Goal: Find specific page/section: Find specific page/section

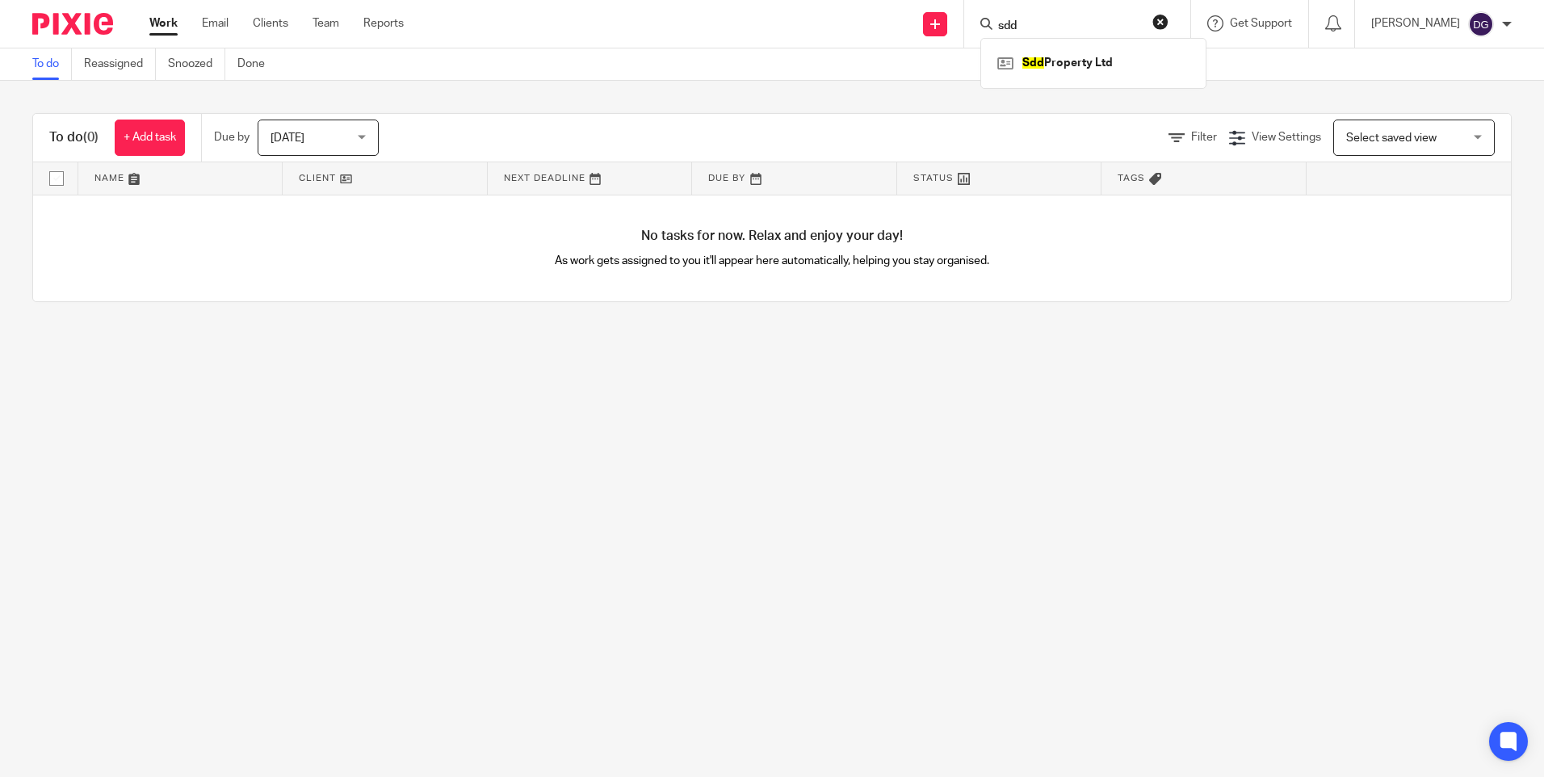
click at [1158, 34] on form "sdd" at bounding box center [1083, 24] width 172 height 20
drag, startPoint x: 1032, startPoint y: 15, endPoint x: 1024, endPoint y: 23, distance: 12.0
click at [1023, 19] on form "sdd" at bounding box center [1083, 24] width 172 height 20
drag, startPoint x: 986, startPoint y: 27, endPoint x: 969, endPoint y: 26, distance: 16.2
click at [969, 26] on div "sdd Sdd Property Ltd" at bounding box center [1078, 24] width 226 height 48
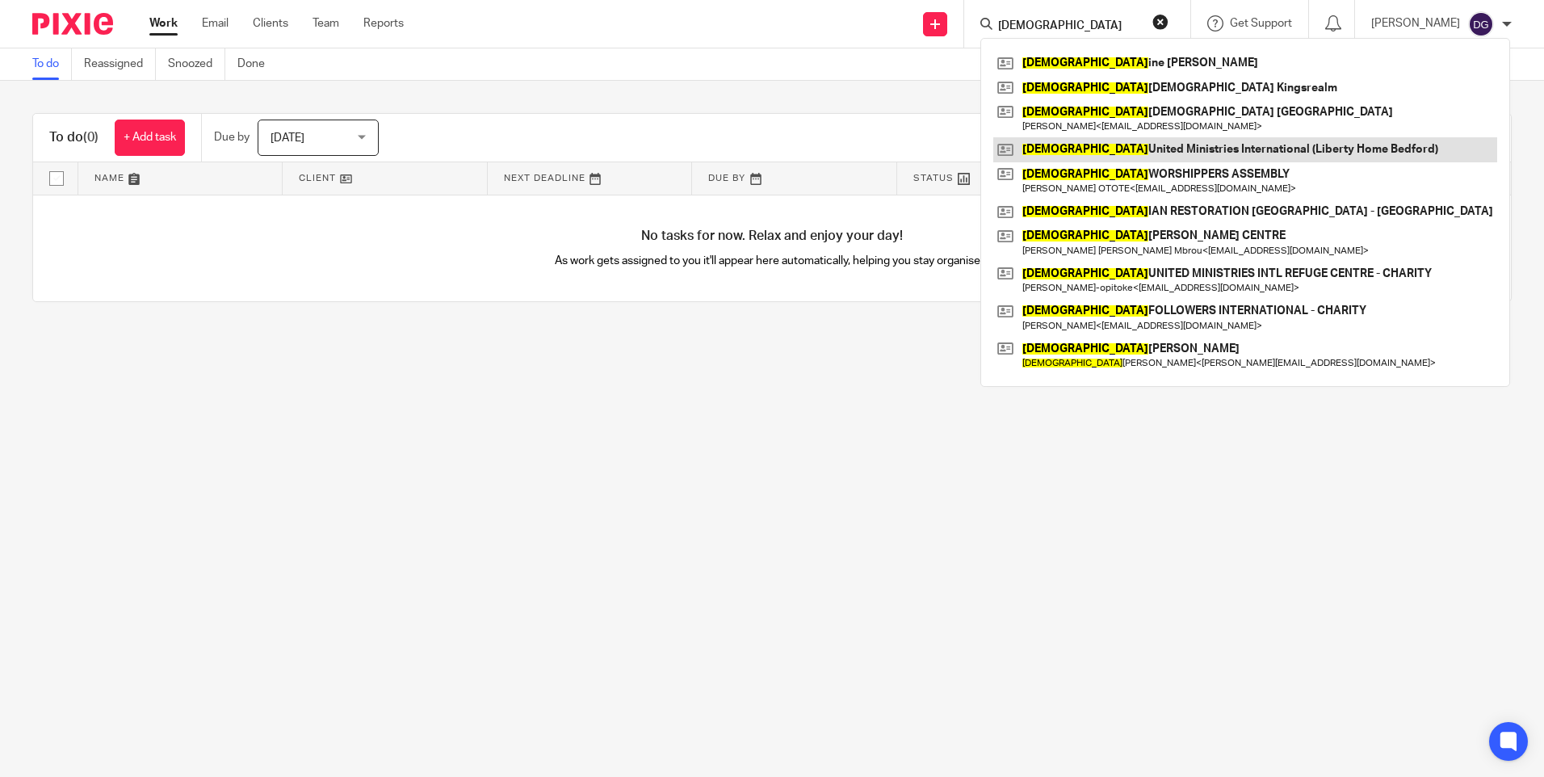
type input "christ"
click at [1181, 156] on link at bounding box center [1246, 149] width 504 height 24
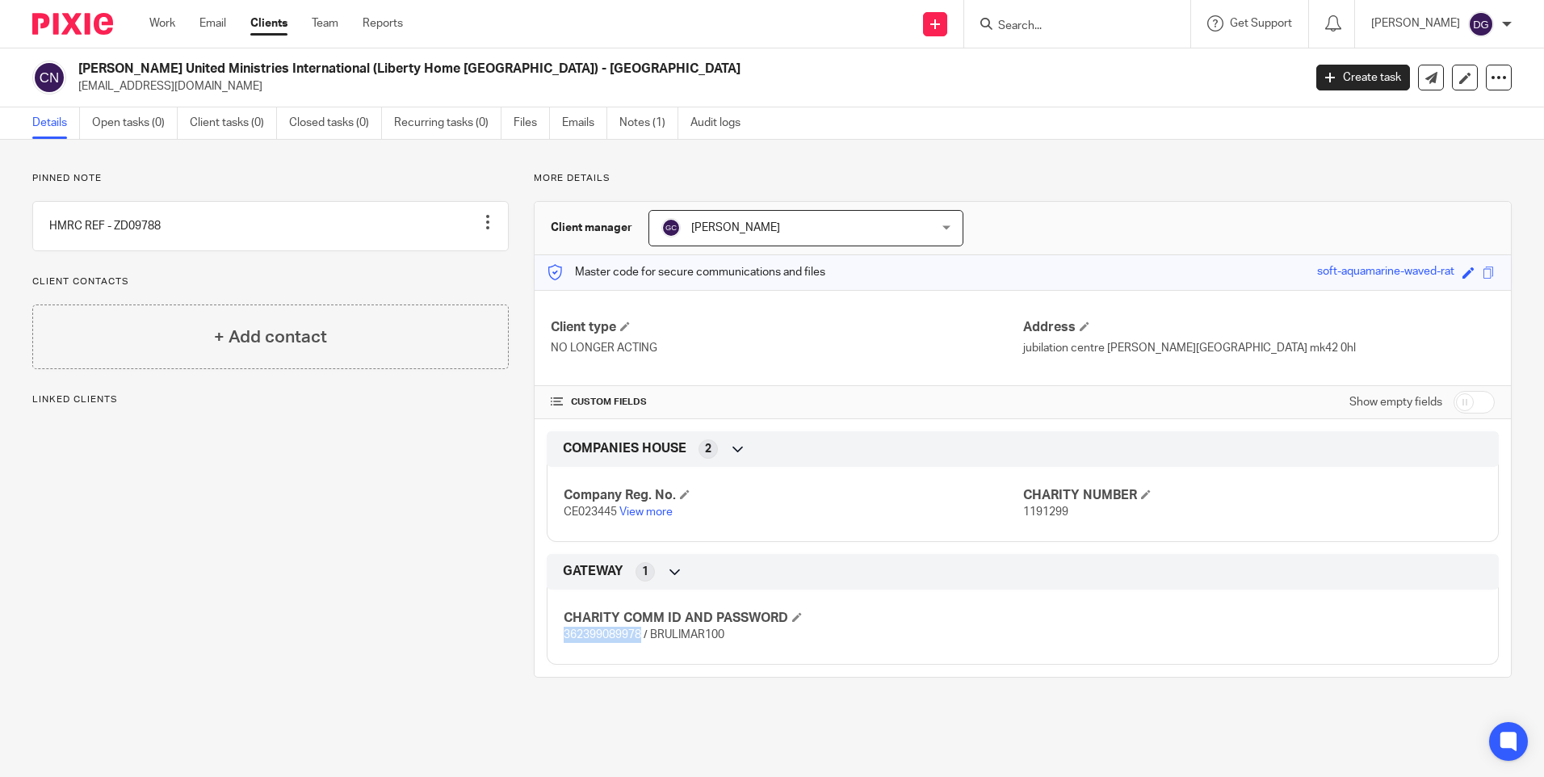
drag, startPoint x: 637, startPoint y: 638, endPoint x: 561, endPoint y: 638, distance: 76.7
click at [564, 638] on span "362399089978 / BRULIMAR100" at bounding box center [644, 634] width 161 height 11
click at [1044, 25] on input "Search" at bounding box center [1069, 26] width 145 height 15
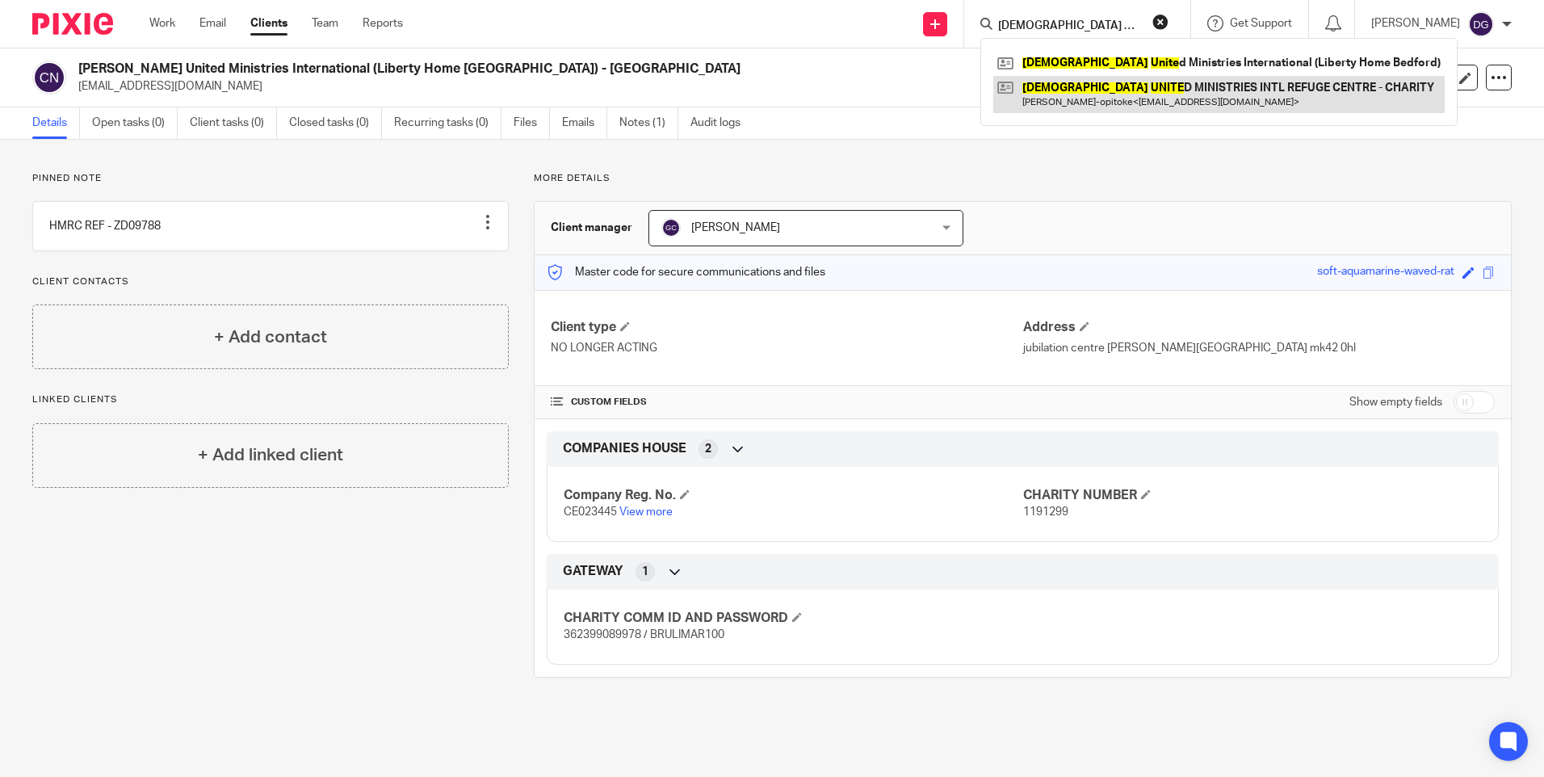
type input "christ unite"
click at [1081, 98] on link at bounding box center [1220, 94] width 452 height 37
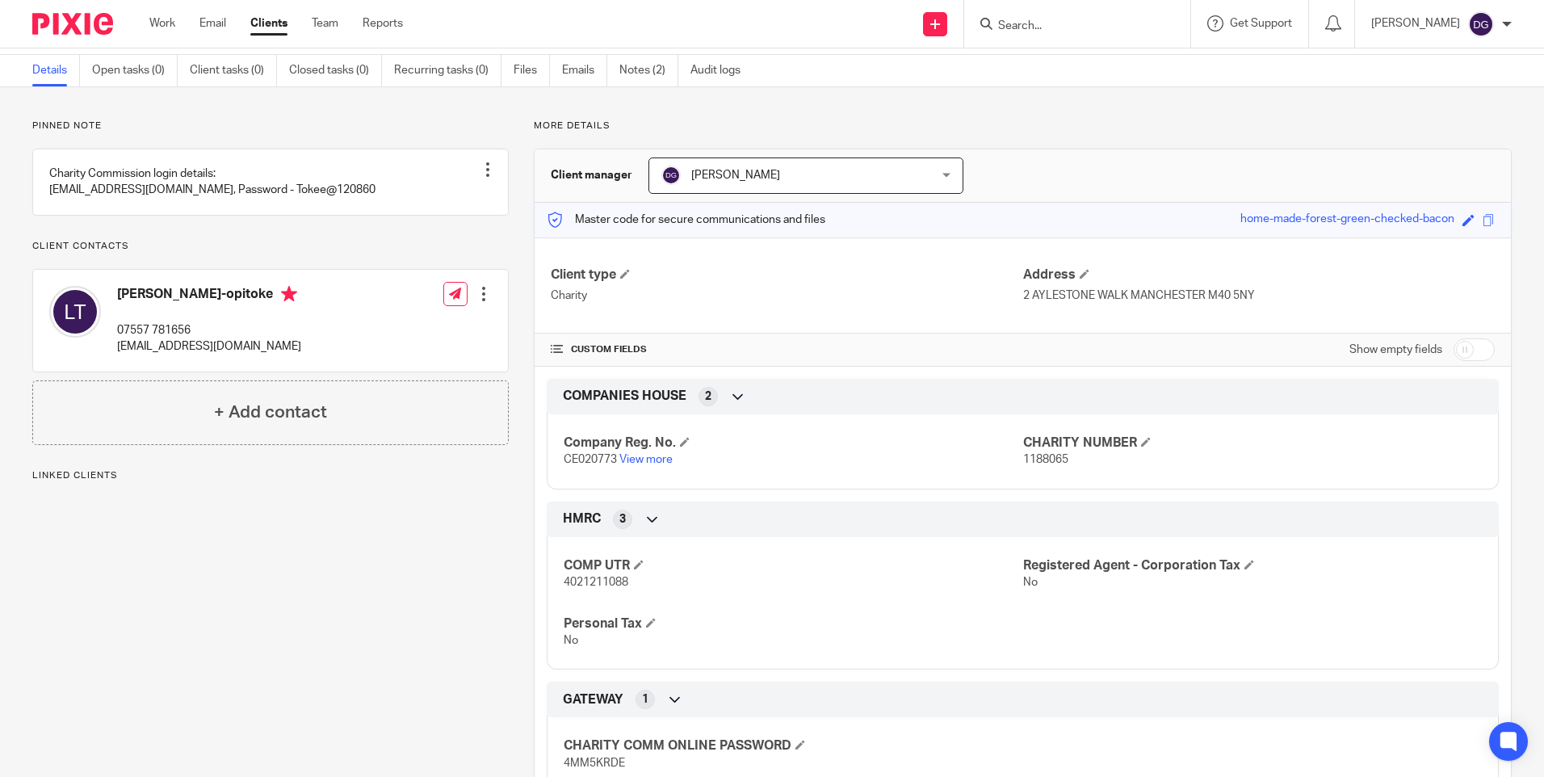
scroll to position [113, 0]
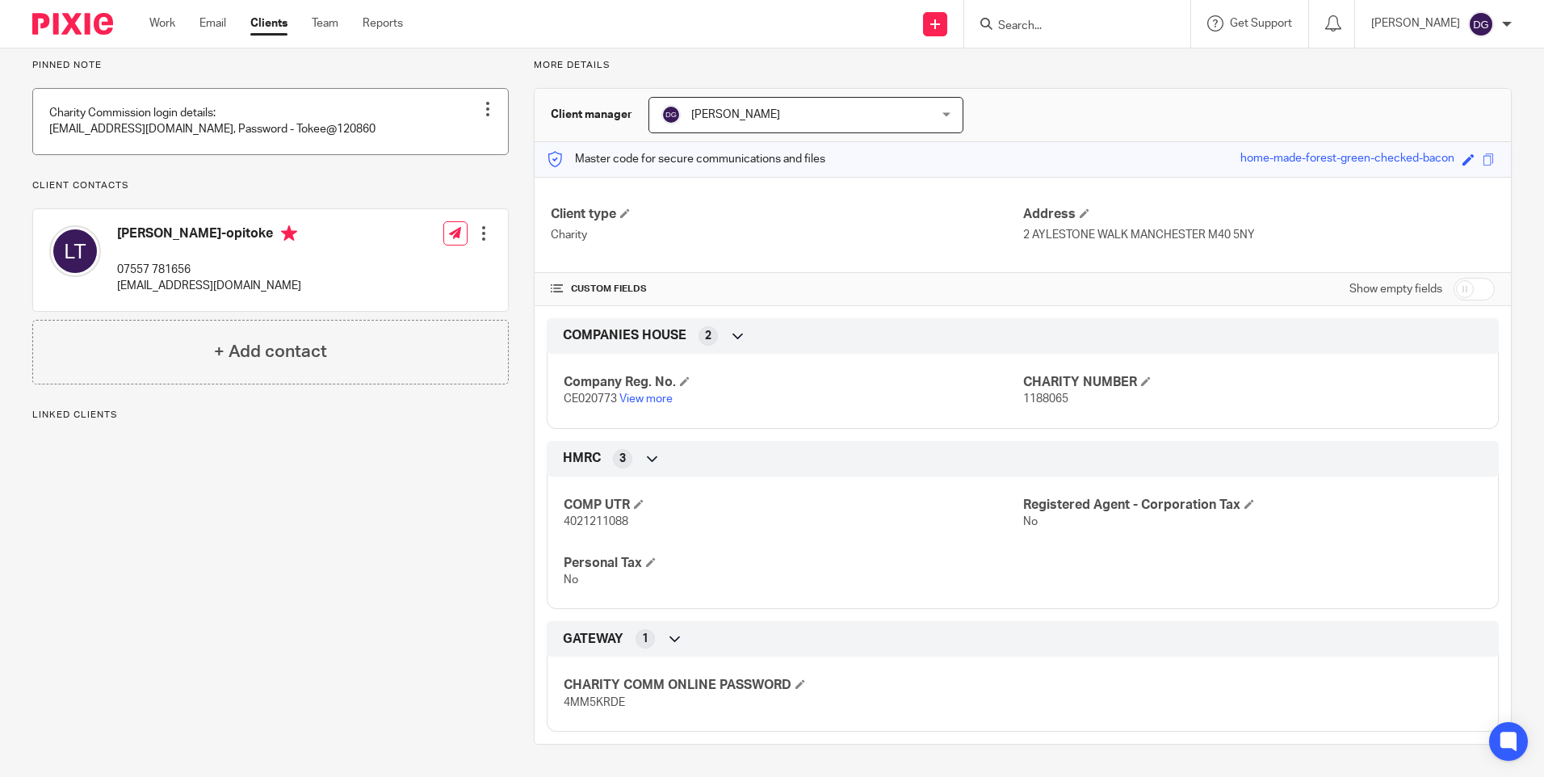
click at [279, 117] on link at bounding box center [270, 121] width 475 height 65
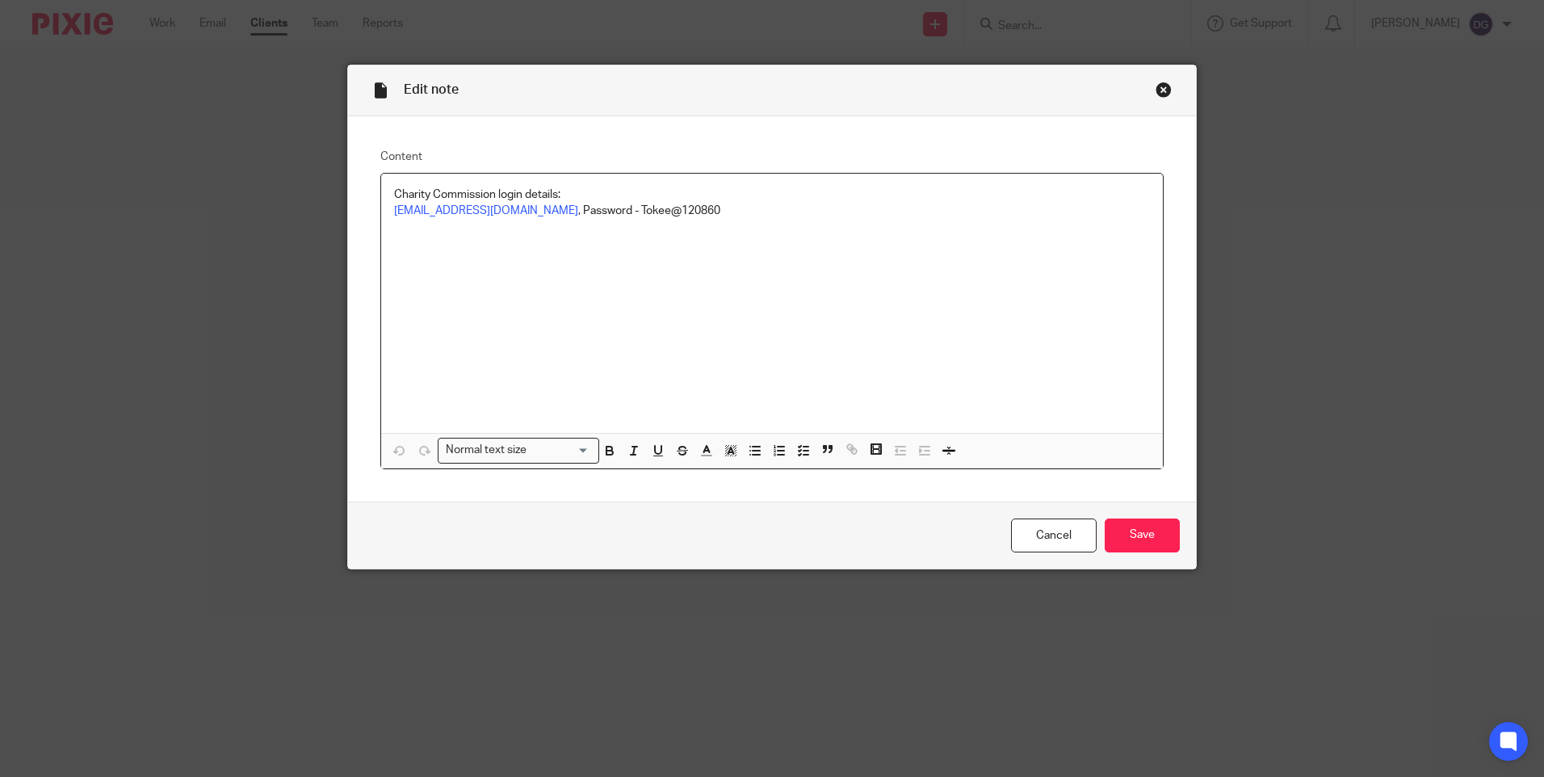
click at [1156, 94] on div "Close this dialog window" at bounding box center [1164, 90] width 16 height 16
click at [1161, 89] on div "Close this dialog window" at bounding box center [1164, 90] width 16 height 16
click at [1156, 89] on div "Close this dialog window" at bounding box center [1164, 90] width 16 height 16
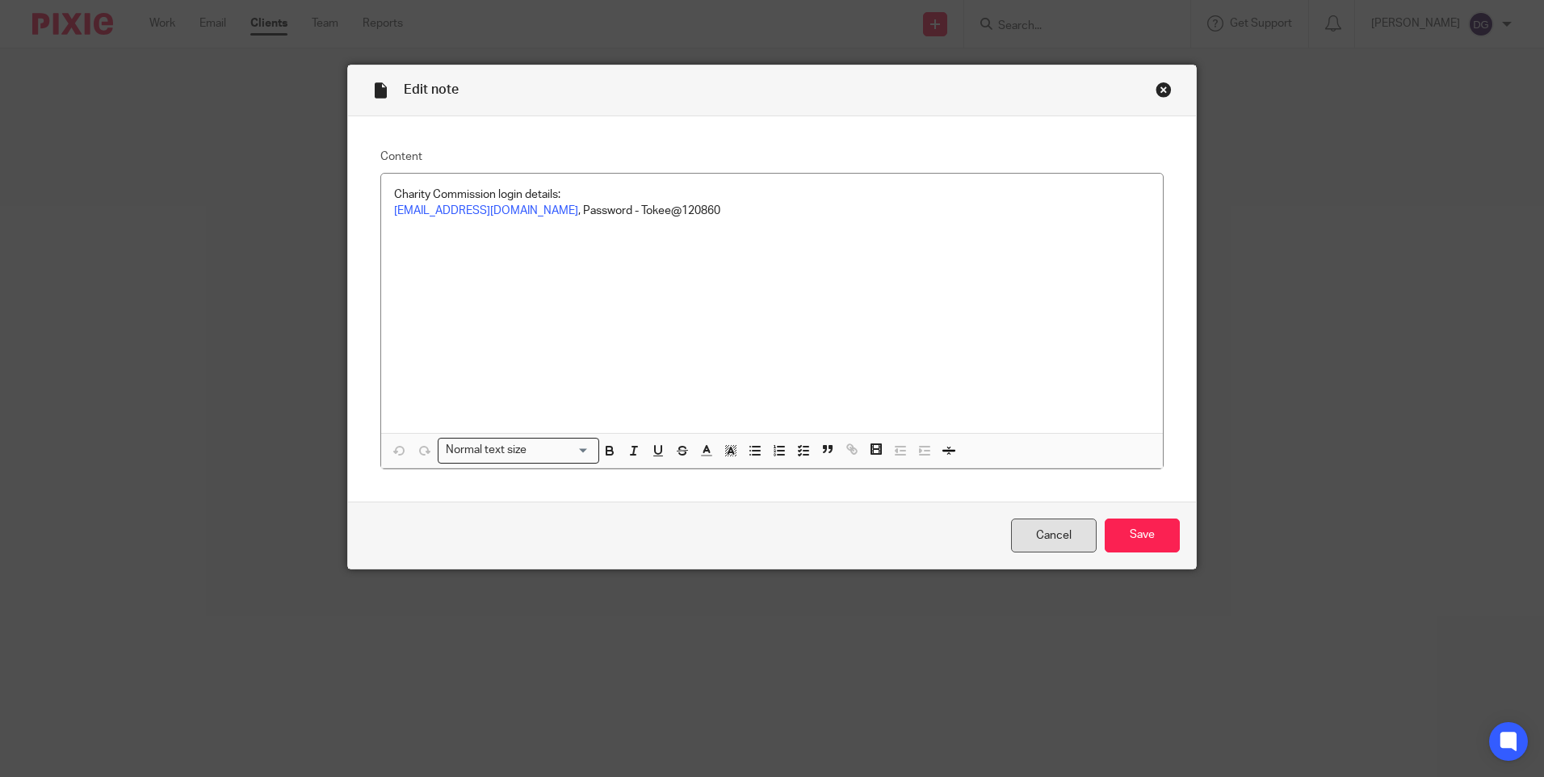
click at [1064, 543] on link "Cancel" at bounding box center [1054, 536] width 86 height 35
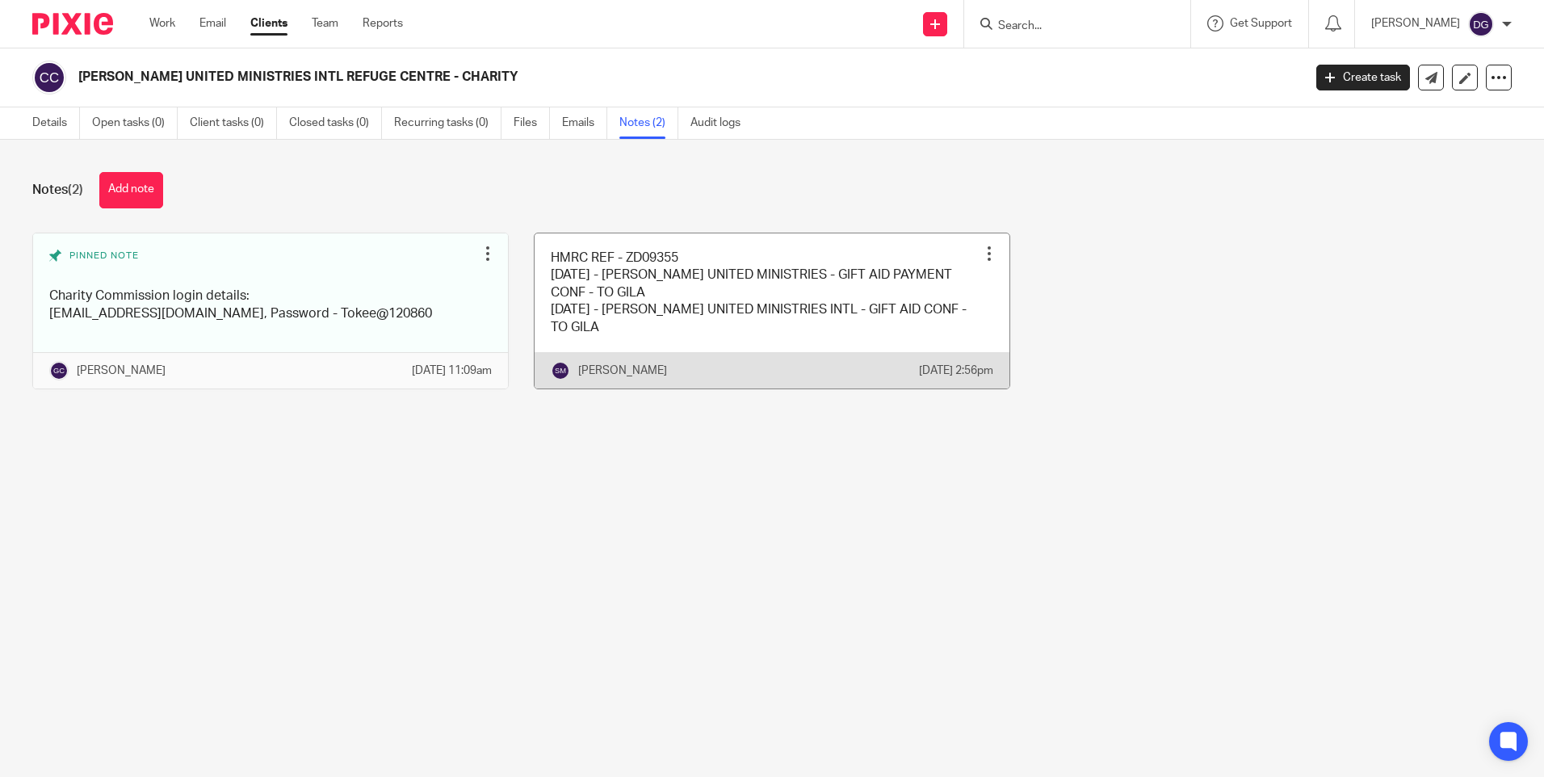
click at [771, 273] on link at bounding box center [772, 310] width 475 height 155
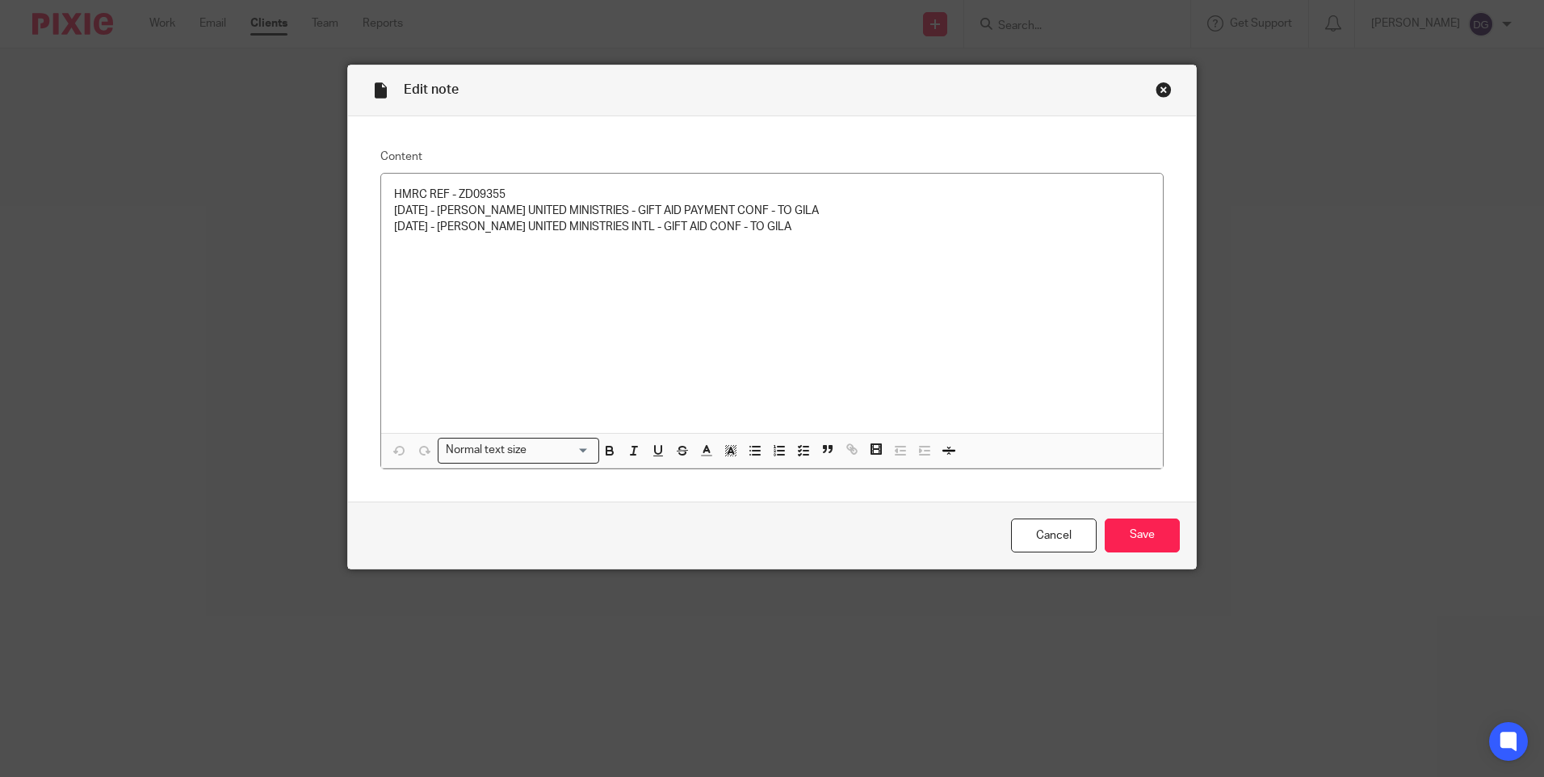
click at [1165, 91] on div "Close this dialog window" at bounding box center [1164, 90] width 16 height 16
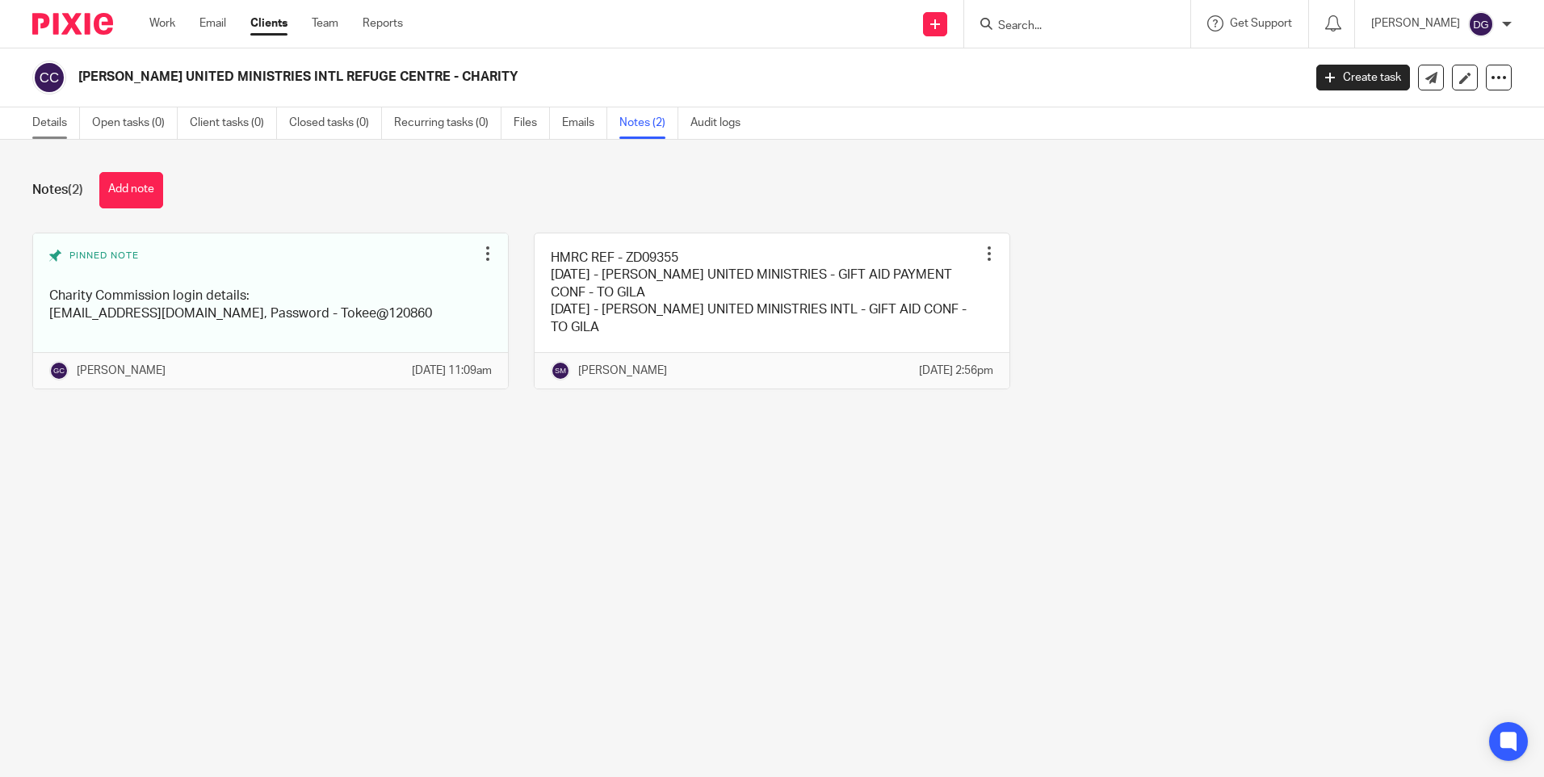
click at [58, 122] on link "Details" at bounding box center [56, 123] width 48 height 32
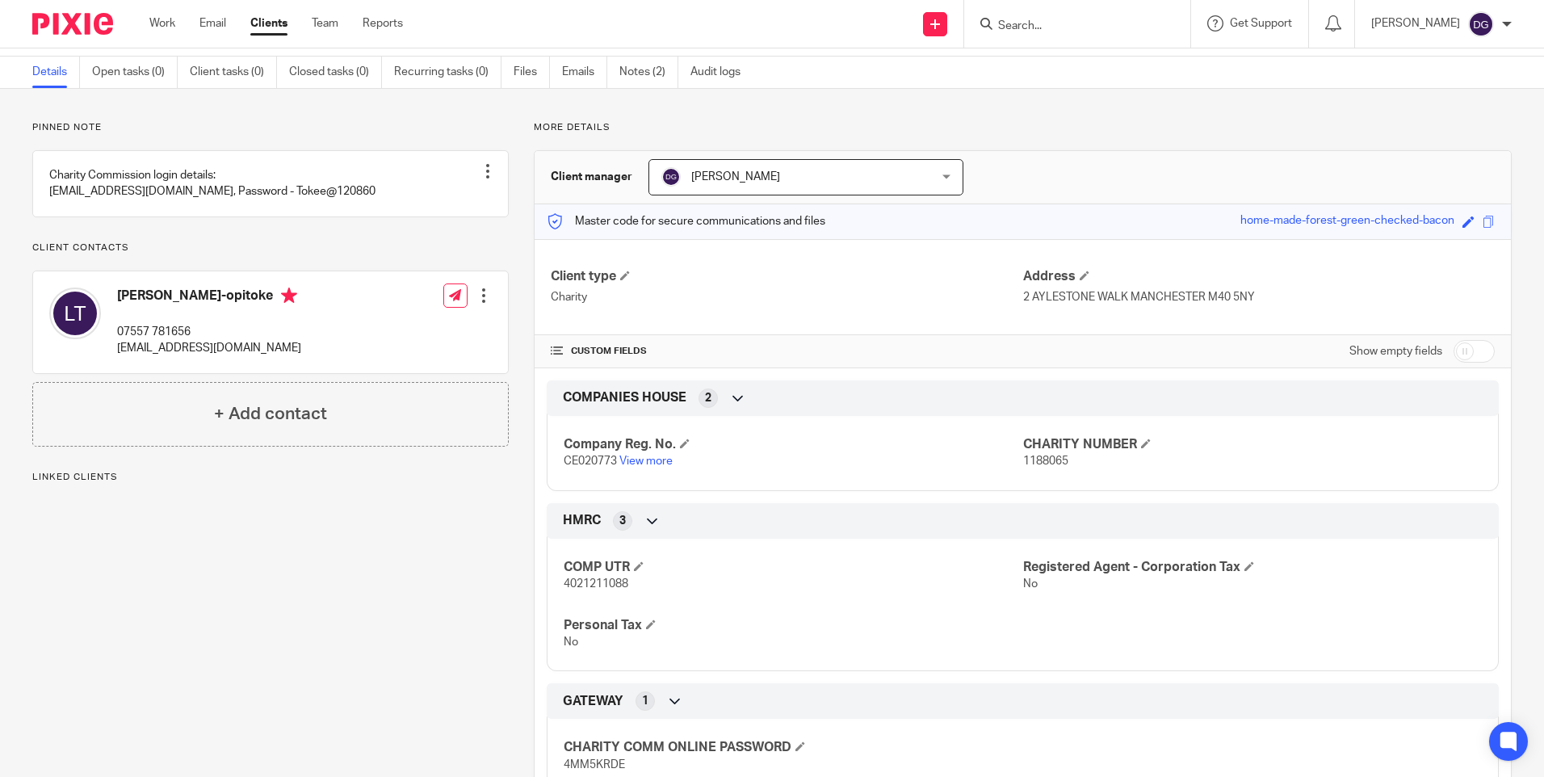
scroll to position [113, 0]
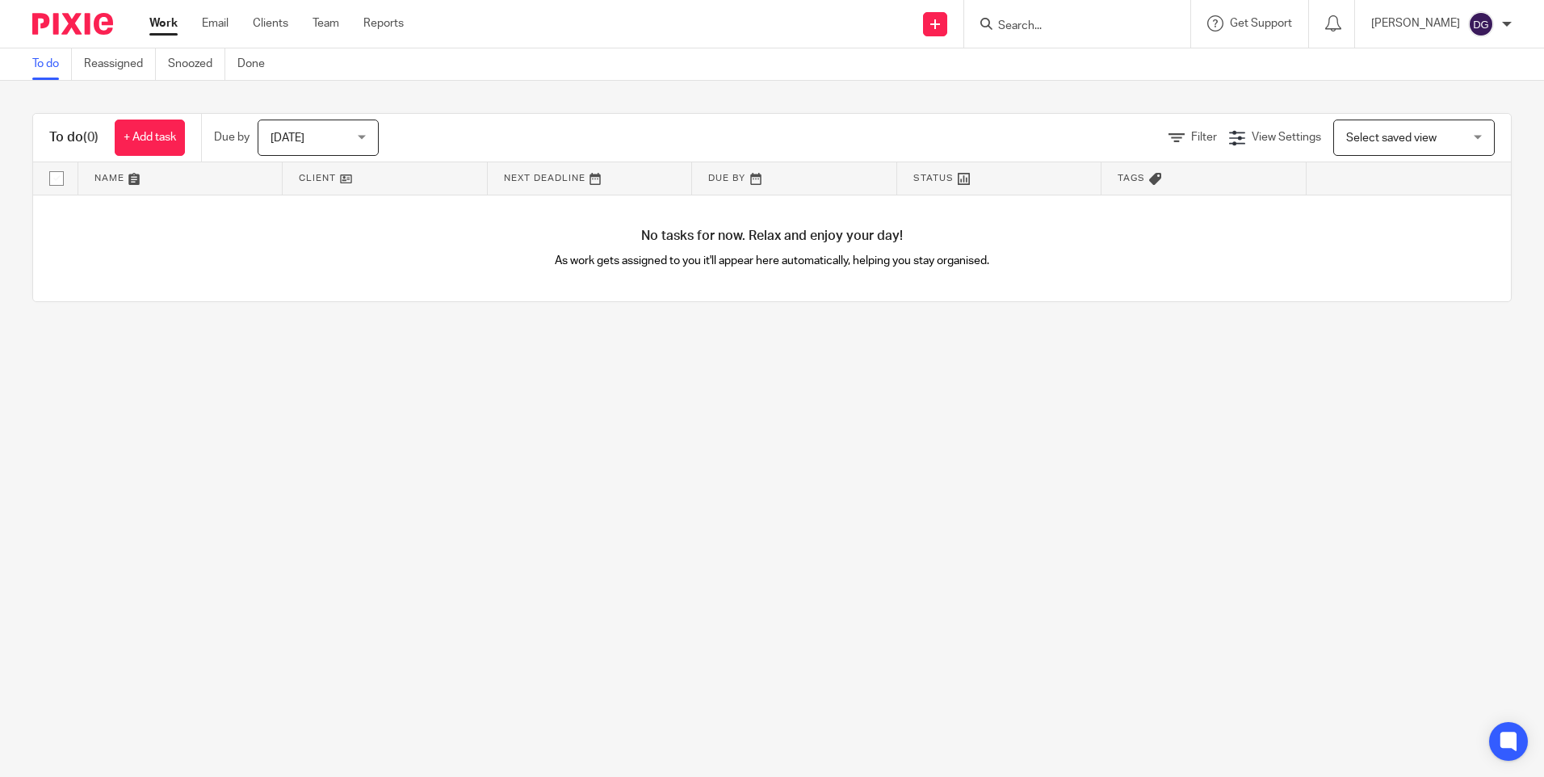
click at [1101, 26] on input "Search" at bounding box center [1069, 26] width 145 height 15
type input "legacy m"
click at [1150, 77] on link at bounding box center [1130, 69] width 273 height 37
